Goal: Task Accomplishment & Management: Complete application form

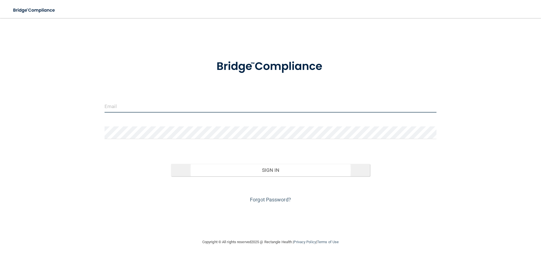
type input "[PERSON_NAME][EMAIL_ADDRESS][DOMAIN_NAME]"
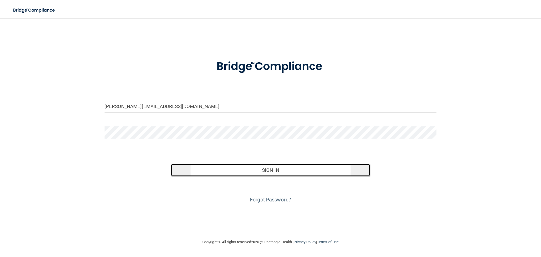
click at [255, 170] on button "Sign In" at bounding box center [270, 170] width 199 height 12
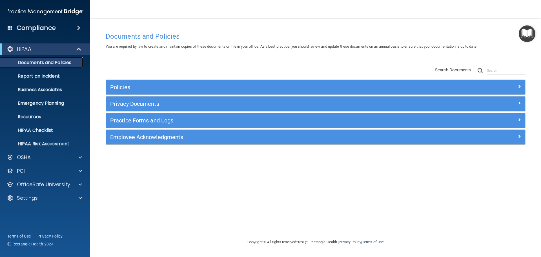
drag, startPoint x: 43, startPoint y: 60, endPoint x: 84, endPoint y: 70, distance: 42.1
click at [43, 60] on p "Documents and Policies" at bounding box center [42, 63] width 77 height 6
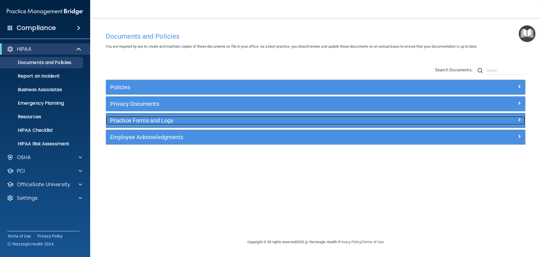
click at [139, 120] on h5 "Practice Forms and Logs" at bounding box center [263, 120] width 306 height 6
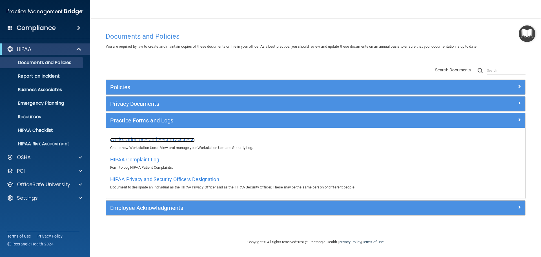
click at [156, 138] on span "Workstation Use and Security Access" at bounding box center [152, 139] width 84 height 6
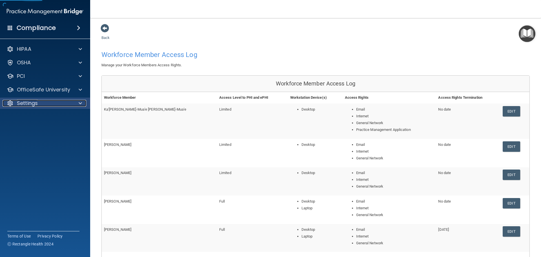
click at [42, 103] on div "Settings" at bounding box center [38, 103] width 70 height 7
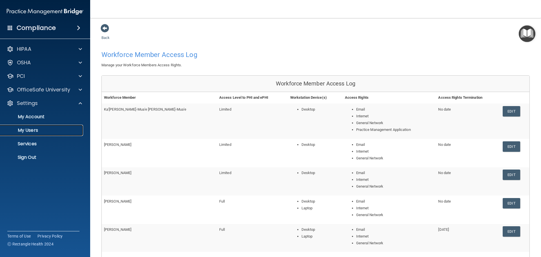
click at [45, 131] on p "My Users" at bounding box center [42, 130] width 77 height 6
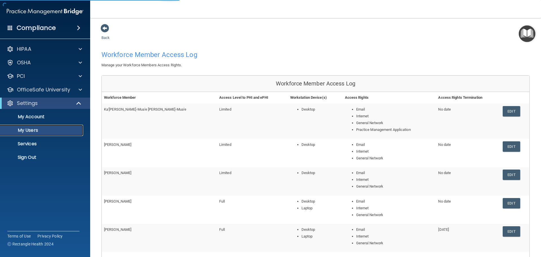
select select "20"
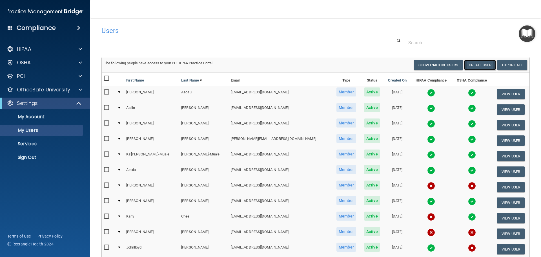
click at [475, 67] on button "Create User" at bounding box center [480, 65] width 32 height 10
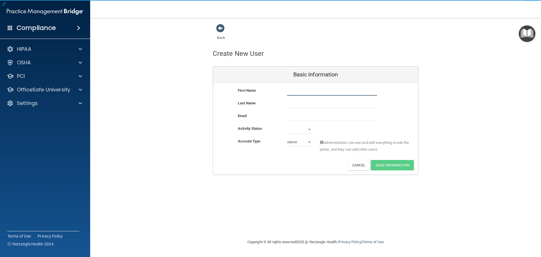
click at [350, 90] on input "text" at bounding box center [332, 91] width 90 height 8
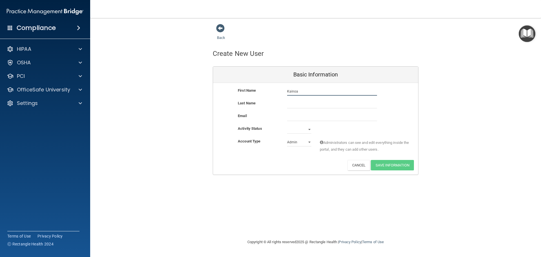
type input "Kainoa"
type input "[PERSON_NAME]"
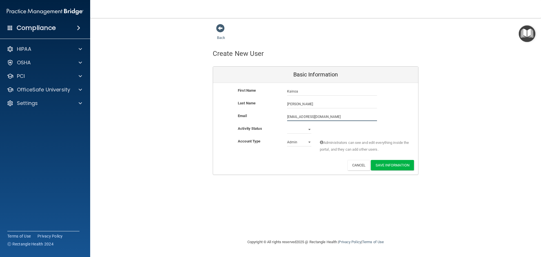
type input "[EMAIL_ADDRESS][DOMAIN_NAME]"
click at [300, 130] on select "Active Inactive" at bounding box center [299, 130] width 24 height 8
select select "active"
click at [287, 125] on select "Active Inactive" at bounding box center [299, 129] width 24 height 8
click at [297, 143] on select "Admin Member" at bounding box center [299, 142] width 24 height 8
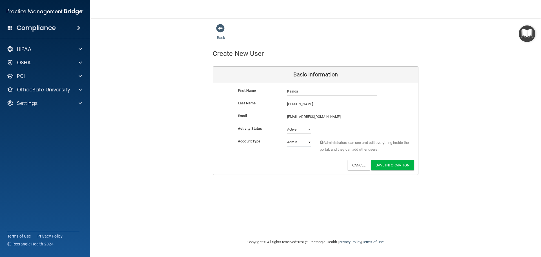
select select "practice_member"
click at [287, 138] on select "Admin Member" at bounding box center [299, 142] width 24 height 8
click at [397, 168] on button "Save Information" at bounding box center [392, 165] width 43 height 10
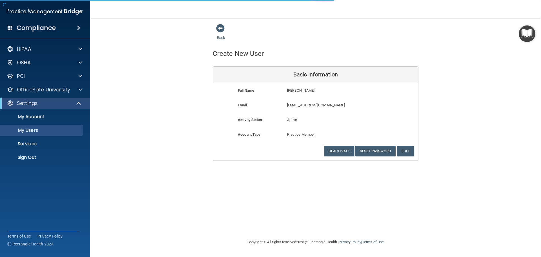
select select "20"
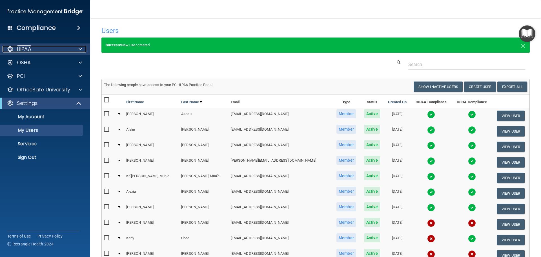
click at [41, 50] on div "HIPAA" at bounding box center [38, 49] width 70 height 7
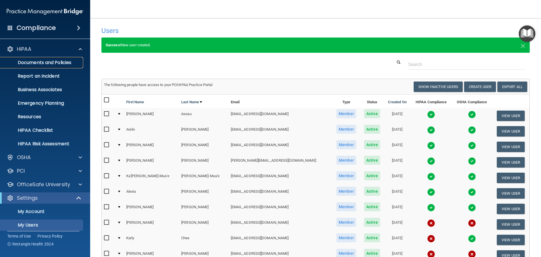
click at [37, 64] on p "Documents and Policies" at bounding box center [42, 63] width 77 height 6
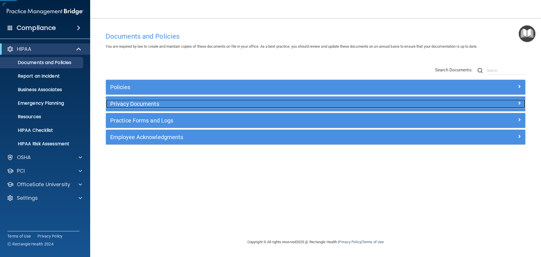
click at [157, 101] on h5 "Privacy Documents" at bounding box center [263, 104] width 306 height 6
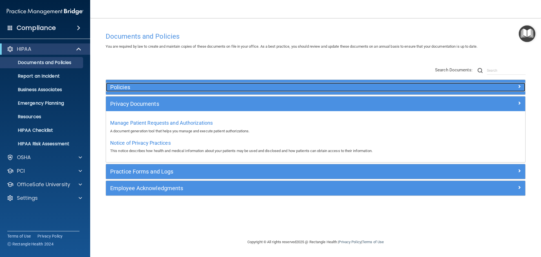
click at [139, 89] on h5 "Policies" at bounding box center [263, 87] width 306 height 6
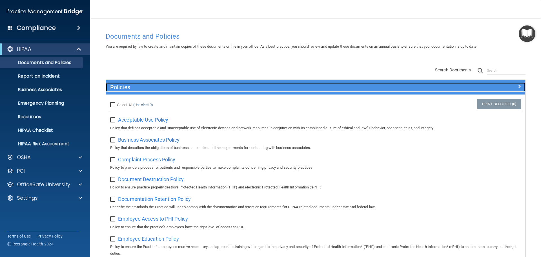
click at [135, 90] on div "Policies" at bounding box center [263, 87] width 314 height 9
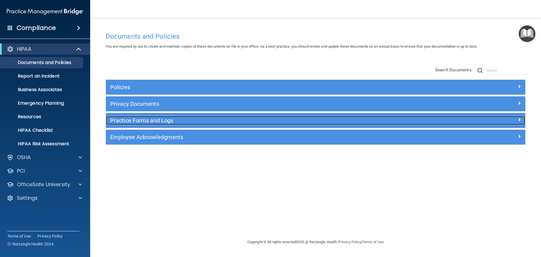
click at [133, 124] on div "Practice Forms and Logs" at bounding box center [263, 120] width 314 height 9
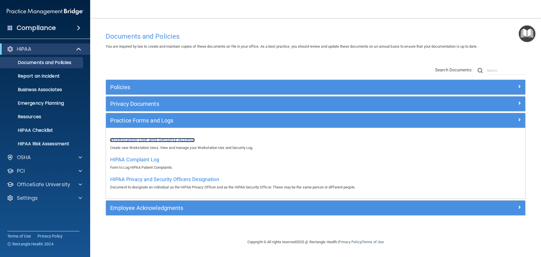
click at [148, 139] on span "Workstation Use and Security Access" at bounding box center [152, 139] width 84 height 6
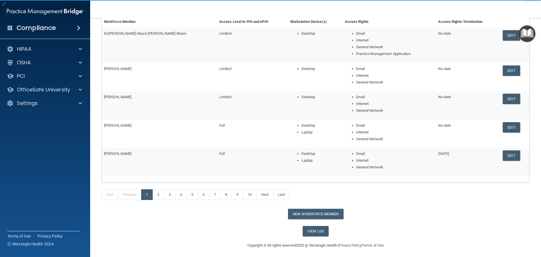
scroll to position [78, 0]
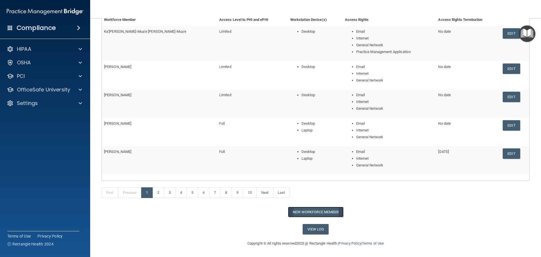
click at [321, 209] on button "New Workforce Member" at bounding box center [315, 211] width 55 height 10
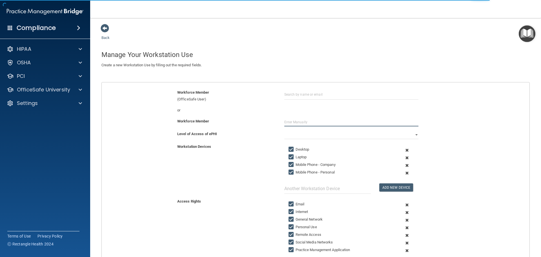
click at [298, 119] on input "text" at bounding box center [351, 122] width 134 height 8
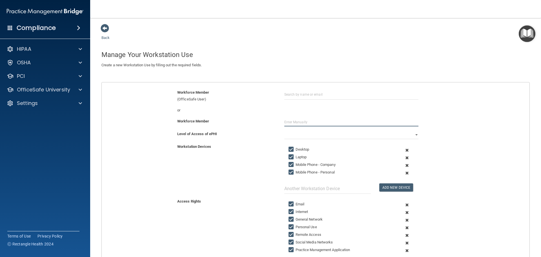
type input "k"
click at [305, 91] on input "text" at bounding box center [351, 94] width 134 height 10
click at [304, 108] on div "[PERSON_NAME]" at bounding box center [304, 108] width 27 height 5
type input "[PERSON_NAME]"
click at [301, 132] on select "Full Limited None" at bounding box center [351, 134] width 134 height 8
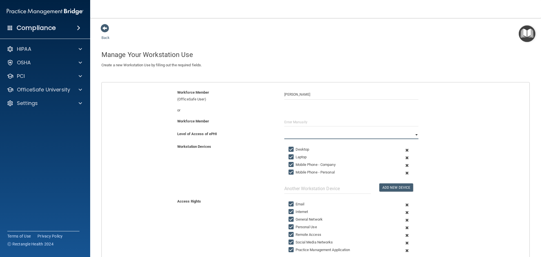
select select "0"
click at [284, 130] on select "Full Limited None" at bounding box center [351, 134] width 134 height 8
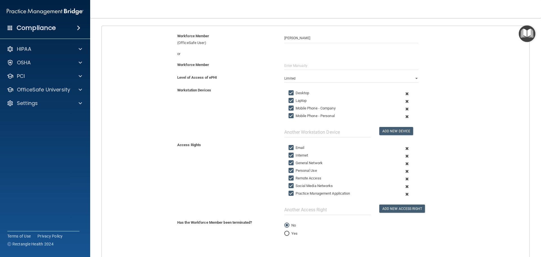
click at [290, 108] on input "Mobile Phone - Company" at bounding box center [291, 108] width 6 height 5
checkbox input "false"
click at [289, 115] on input "Mobile Phone - Personal" at bounding box center [291, 116] width 6 height 5
checkbox input "false"
click at [288, 99] on input "Laptop" at bounding box center [291, 100] width 6 height 5
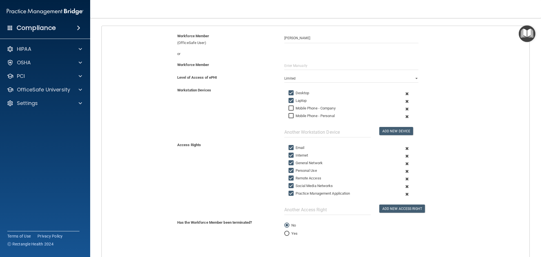
checkbox input "false"
click at [288, 169] on input "Personal Use" at bounding box center [291, 170] width 6 height 5
checkbox input "false"
click at [288, 176] on input "Remote Access" at bounding box center [291, 178] width 6 height 5
checkbox input "false"
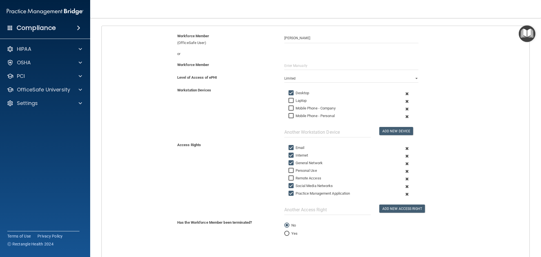
click at [288, 187] on input "Social Media Networks" at bounding box center [291, 185] width 6 height 5
checkbox input "false"
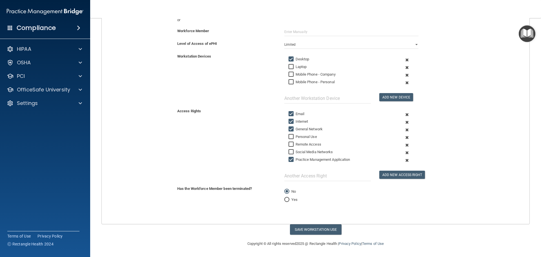
scroll to position [90, 0]
click at [303, 226] on button "Save Workstation Use" at bounding box center [316, 229] width 52 height 10
select select "? string:Full ?"
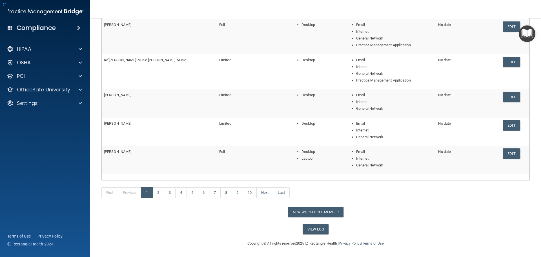
scroll to position [73, 0]
